Goal: Use online tool/utility

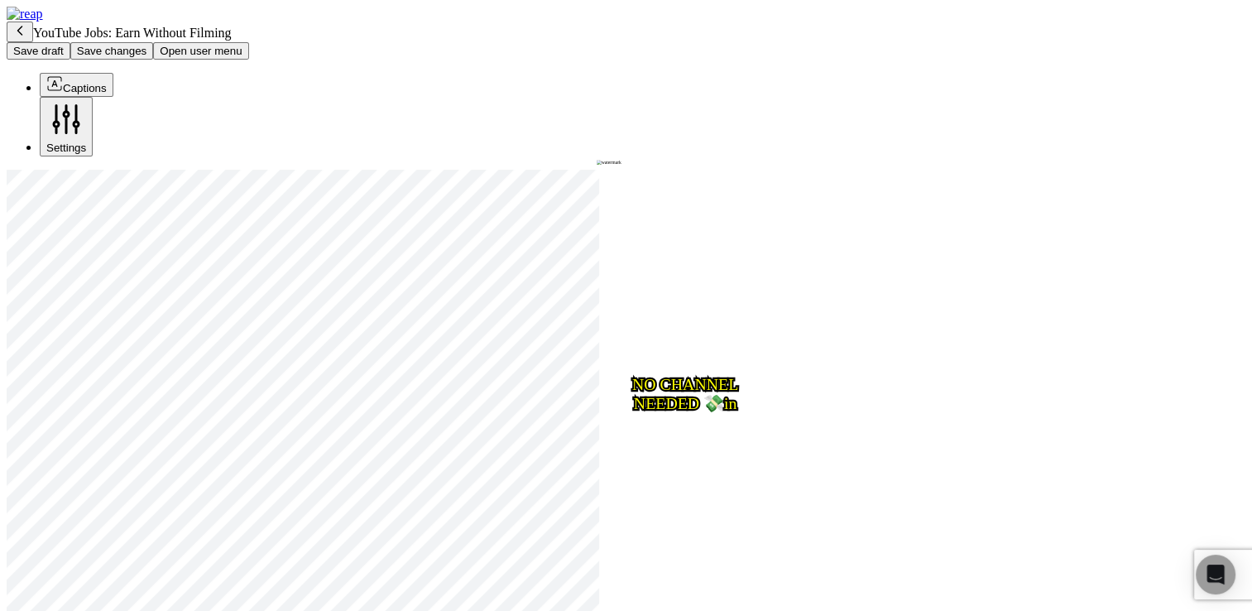
click at [676, 402] on div at bounding box center [626, 433] width 1239 height 526
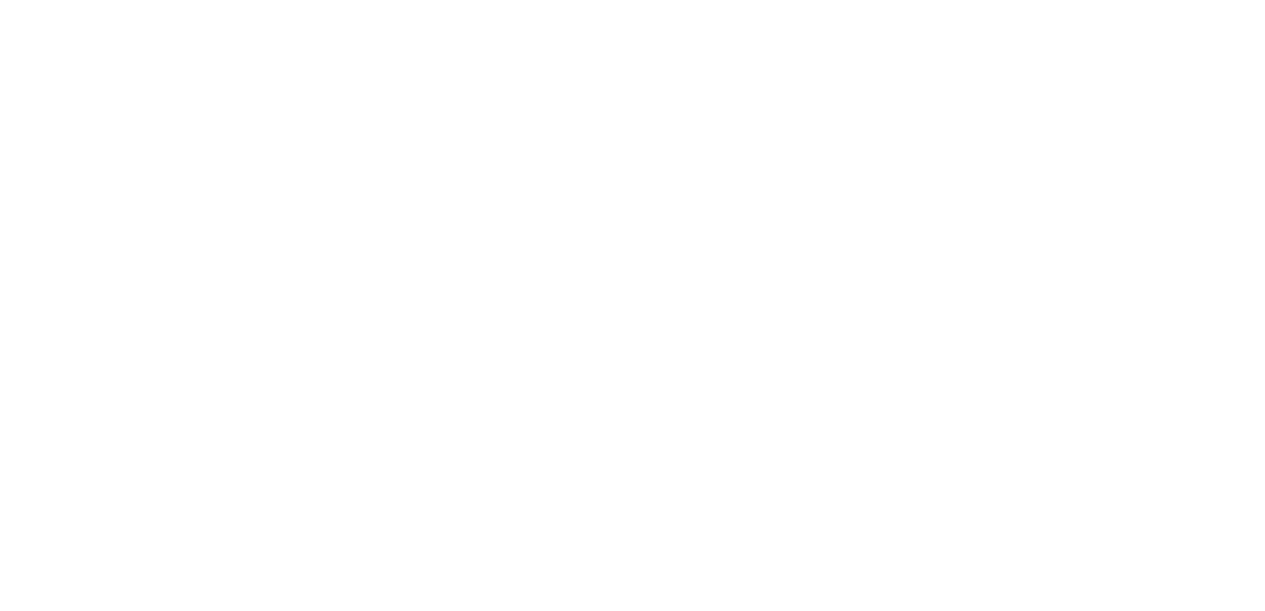
click at [490, 7] on body at bounding box center [632, 7] width 1251 height 0
click at [660, 7] on body at bounding box center [632, 7] width 1251 height 0
